Goal: Go to known website: Access a specific website the user already knows

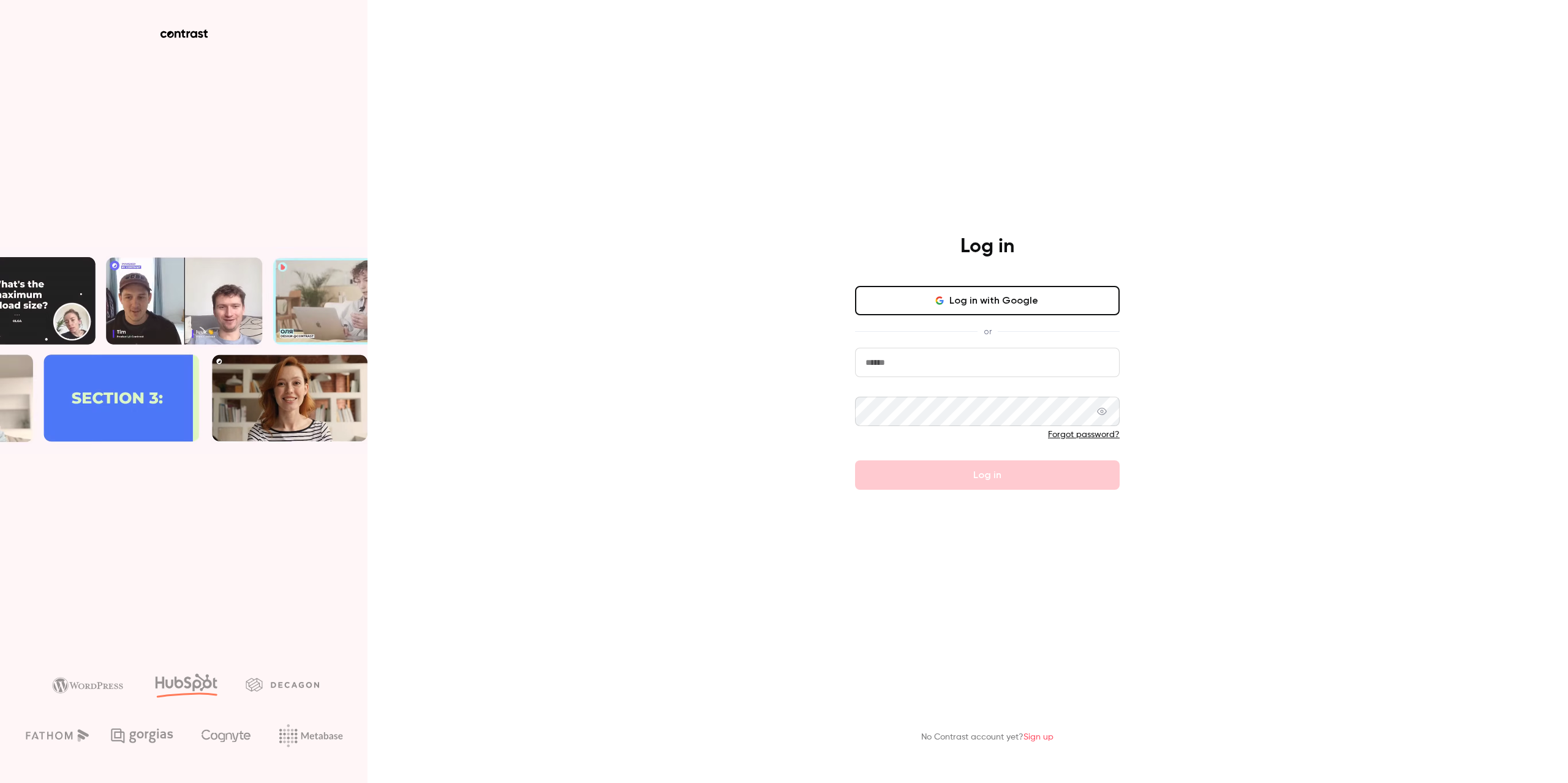
click at [920, 367] on input "email" at bounding box center [987, 362] width 265 height 30
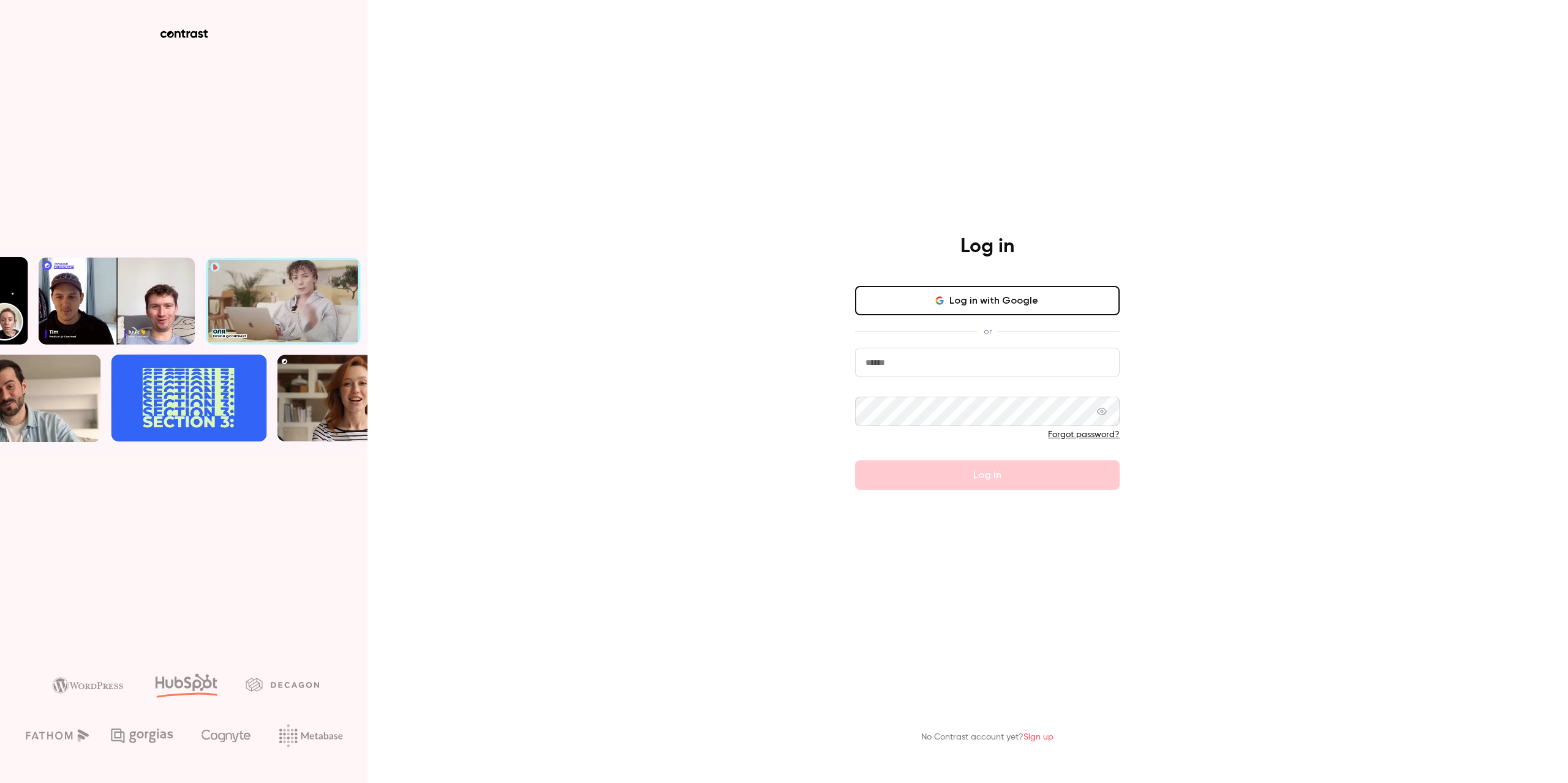
type input "**********"
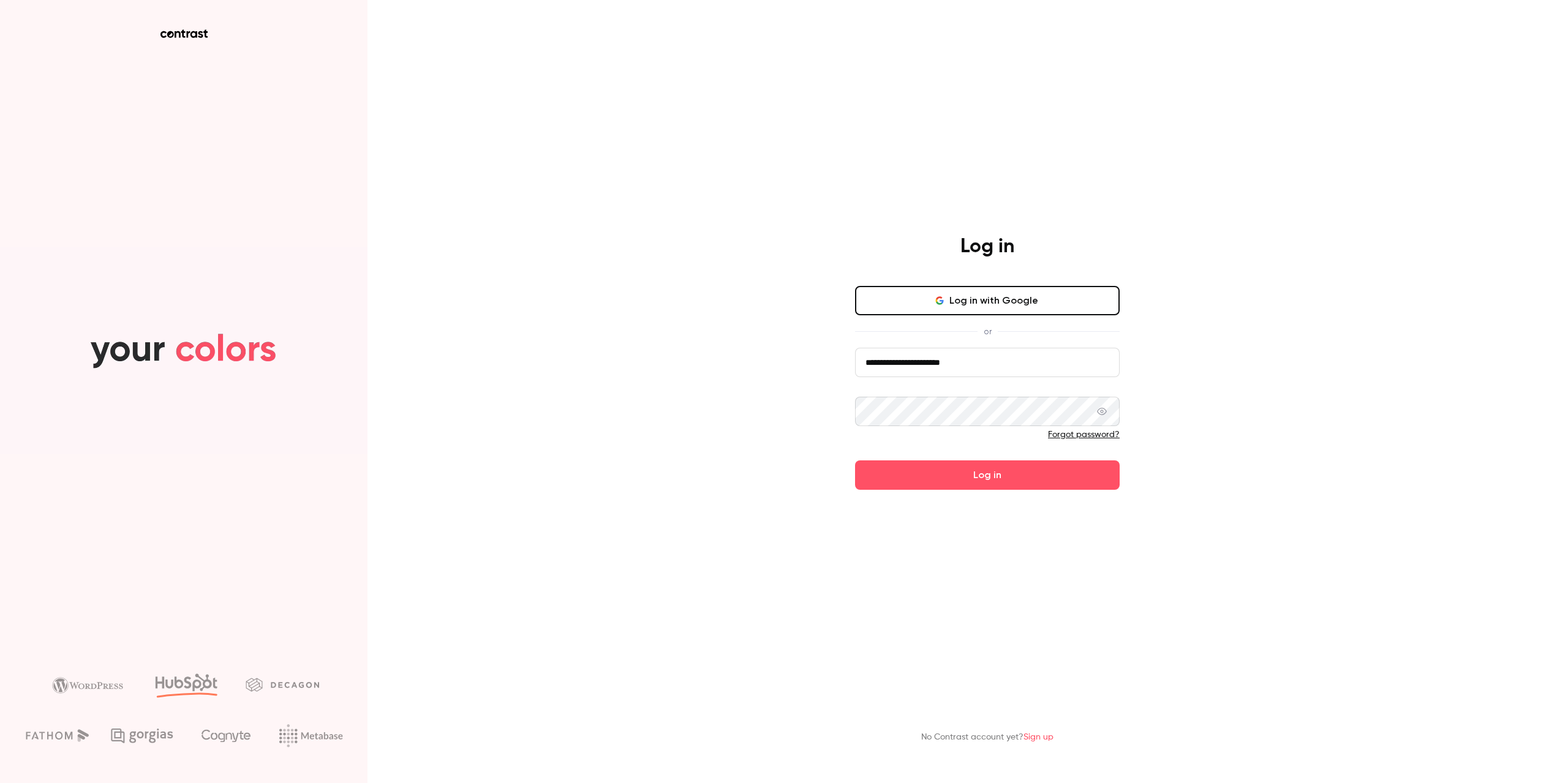
click at [855, 460] on button "Log in" at bounding box center [987, 475] width 265 height 30
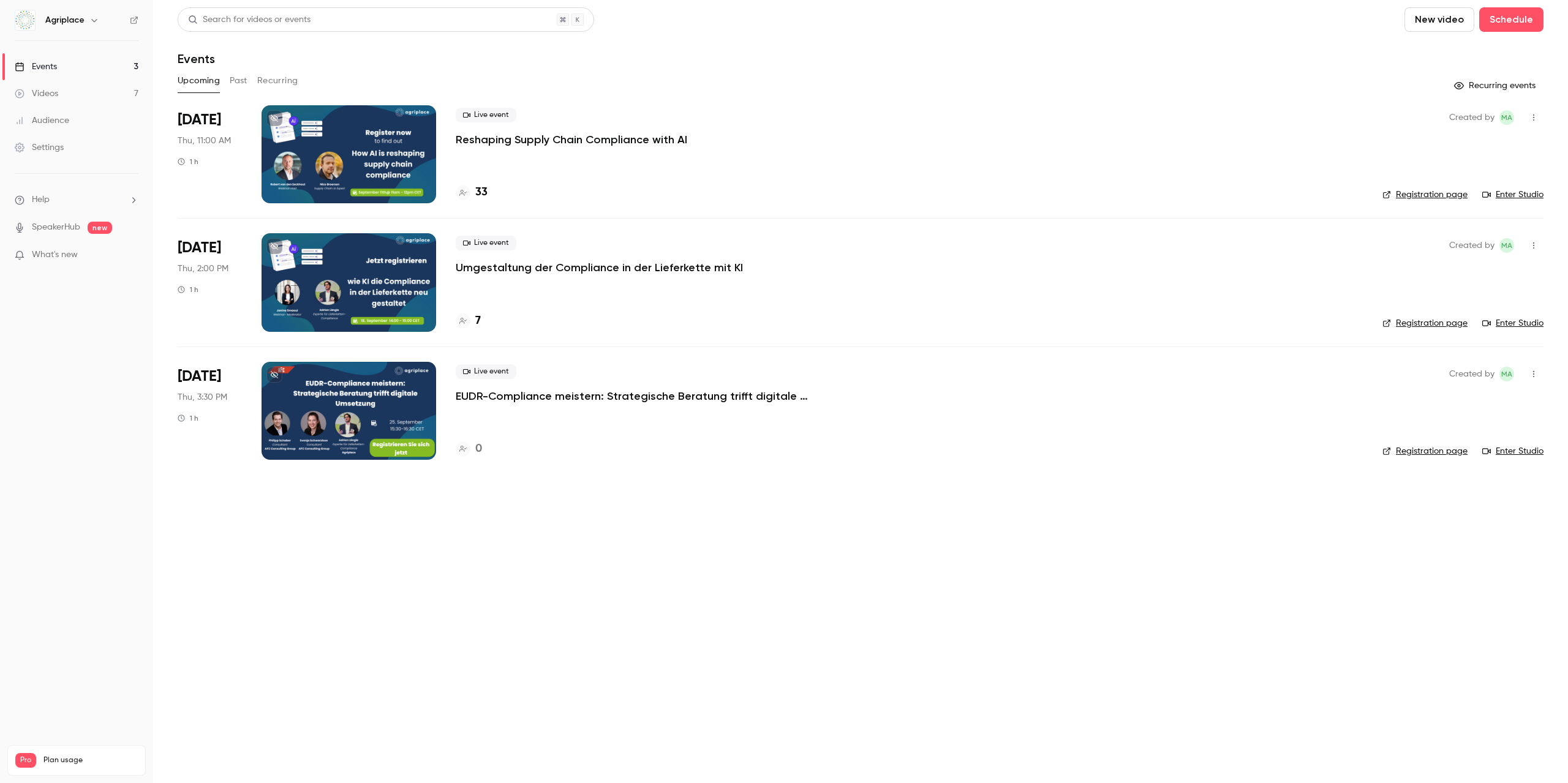
click at [1437, 193] on link "Registration page" at bounding box center [1424, 194] width 85 height 12
